Goal: Transaction & Acquisition: Purchase product/service

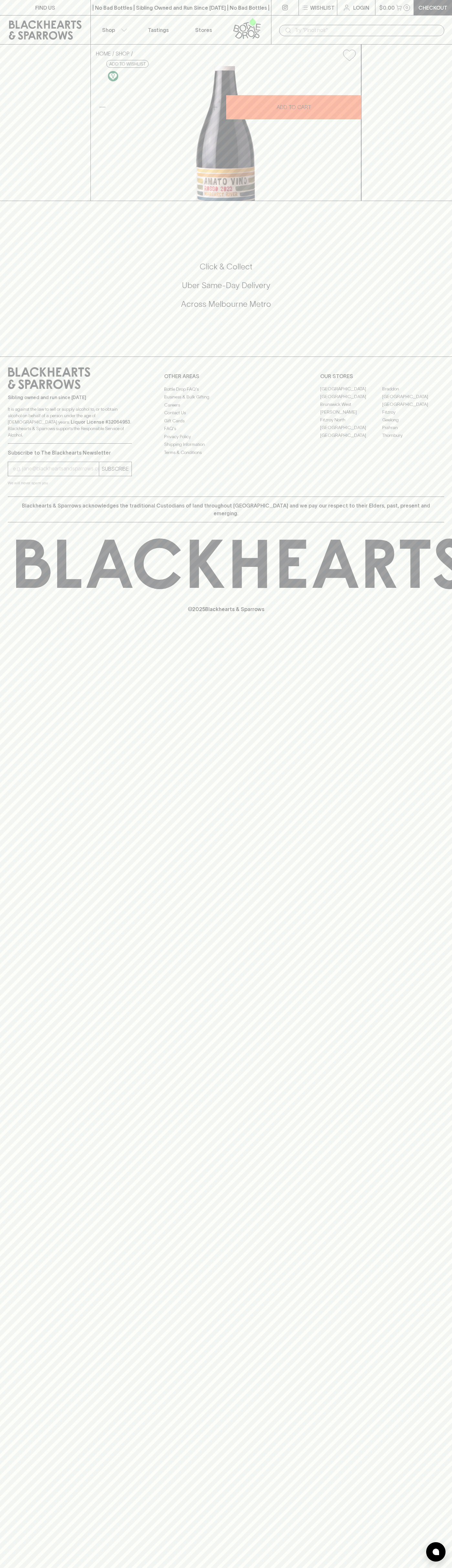
click at [291, 23] on div "​" at bounding box center [361, 30] width 181 height 29
click at [431, 522] on div "Blackhearts & Sparrows acknowledges the traditional Custodians of land througho…" at bounding box center [226, 509] width 436 height 26
click at [425, 1567] on html "FIND US | No Bad Bottles | Sibling Owned and Run Since [DATE] | No Bad Bottles …" at bounding box center [226, 784] width 452 height 1568
click at [10, 505] on div "FIND US | No Bad Bottles | Sibling Owned and Run Since [DATE] | No Bad Bottles …" at bounding box center [226, 784] width 452 height 1568
